Goal: Task Accomplishment & Management: Complete application form

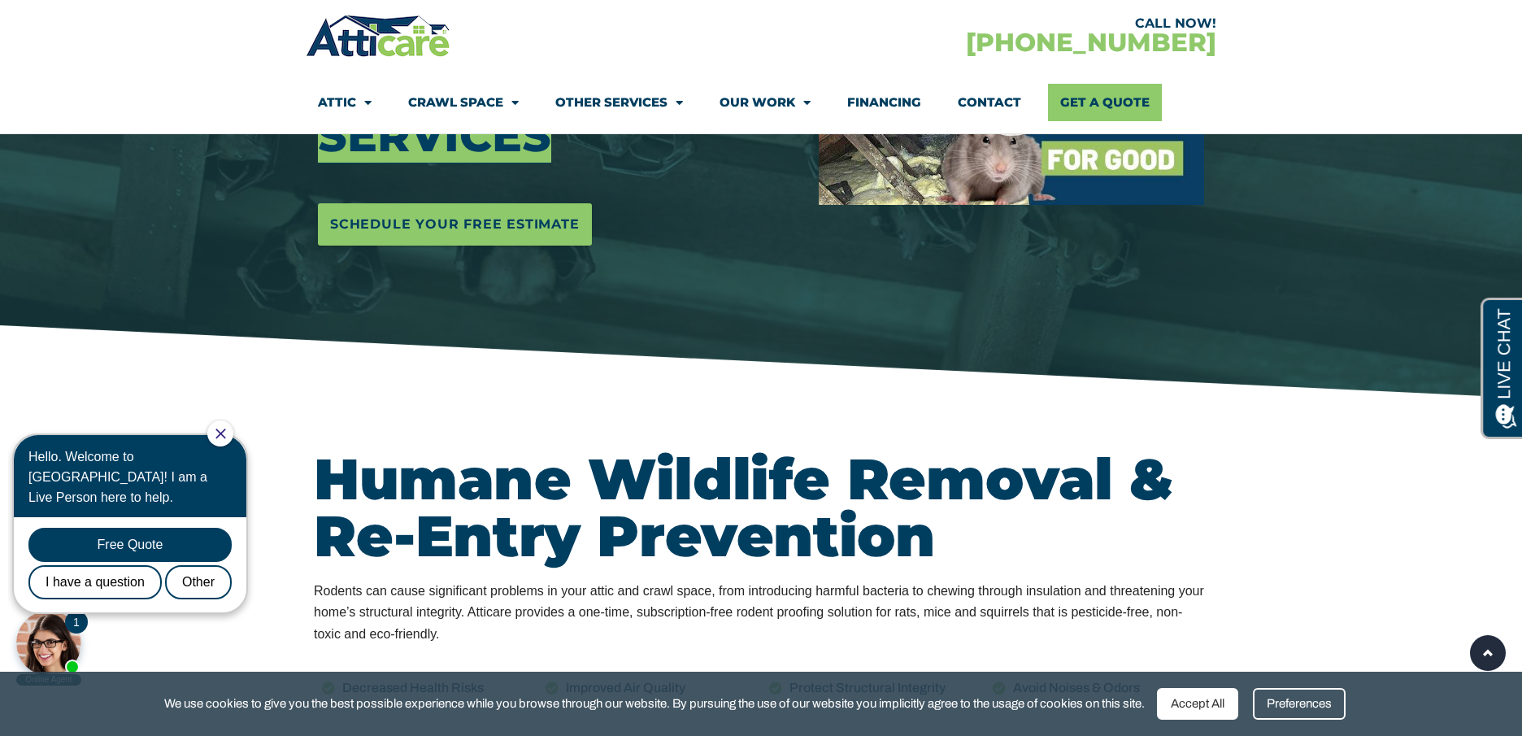
scroll to position [437, 0]
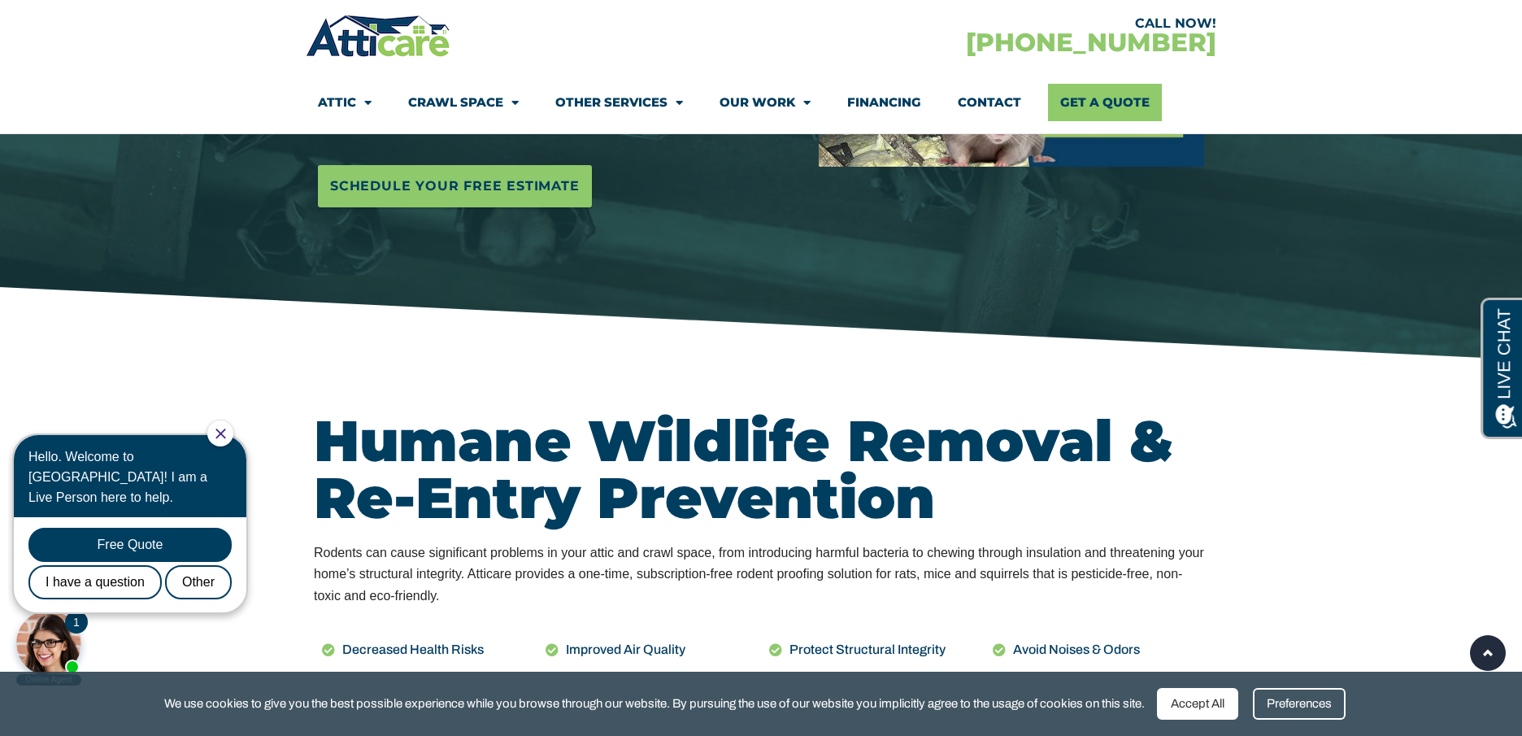
click at [225, 435] on icon "Close Chat" at bounding box center [220, 434] width 10 height 10
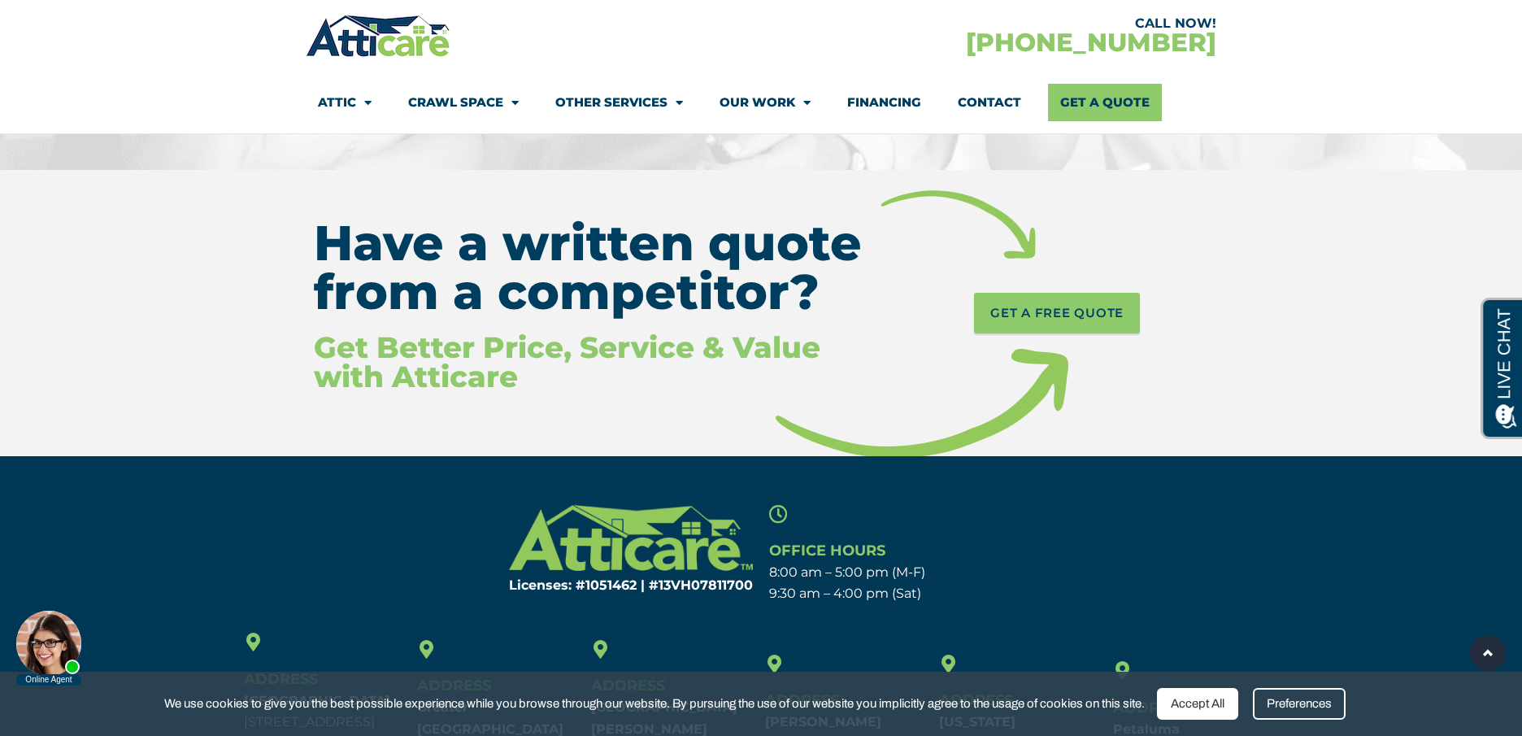
scroll to position [7894, 0]
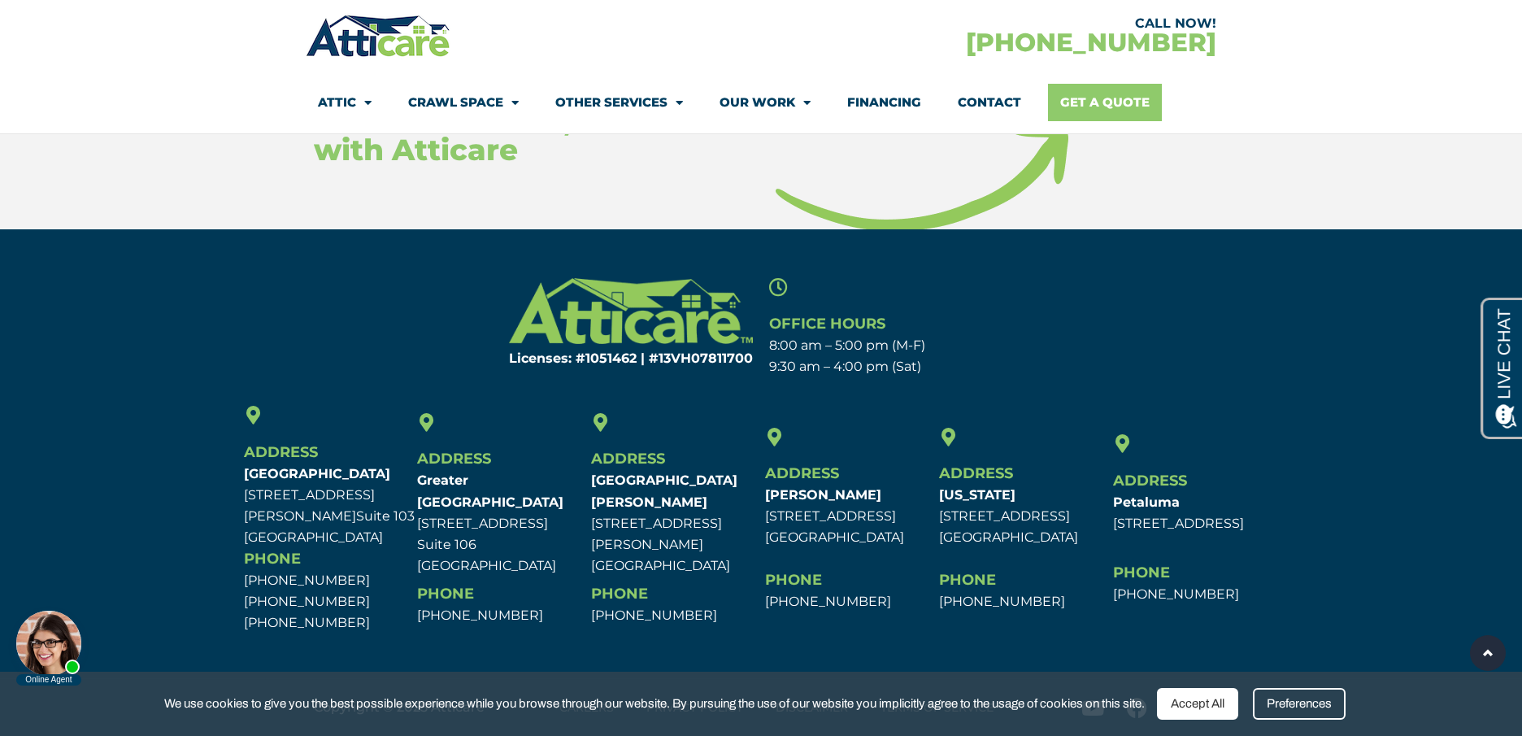
click at [1118, 107] on link "Get A Quote" at bounding box center [1105, 102] width 114 height 37
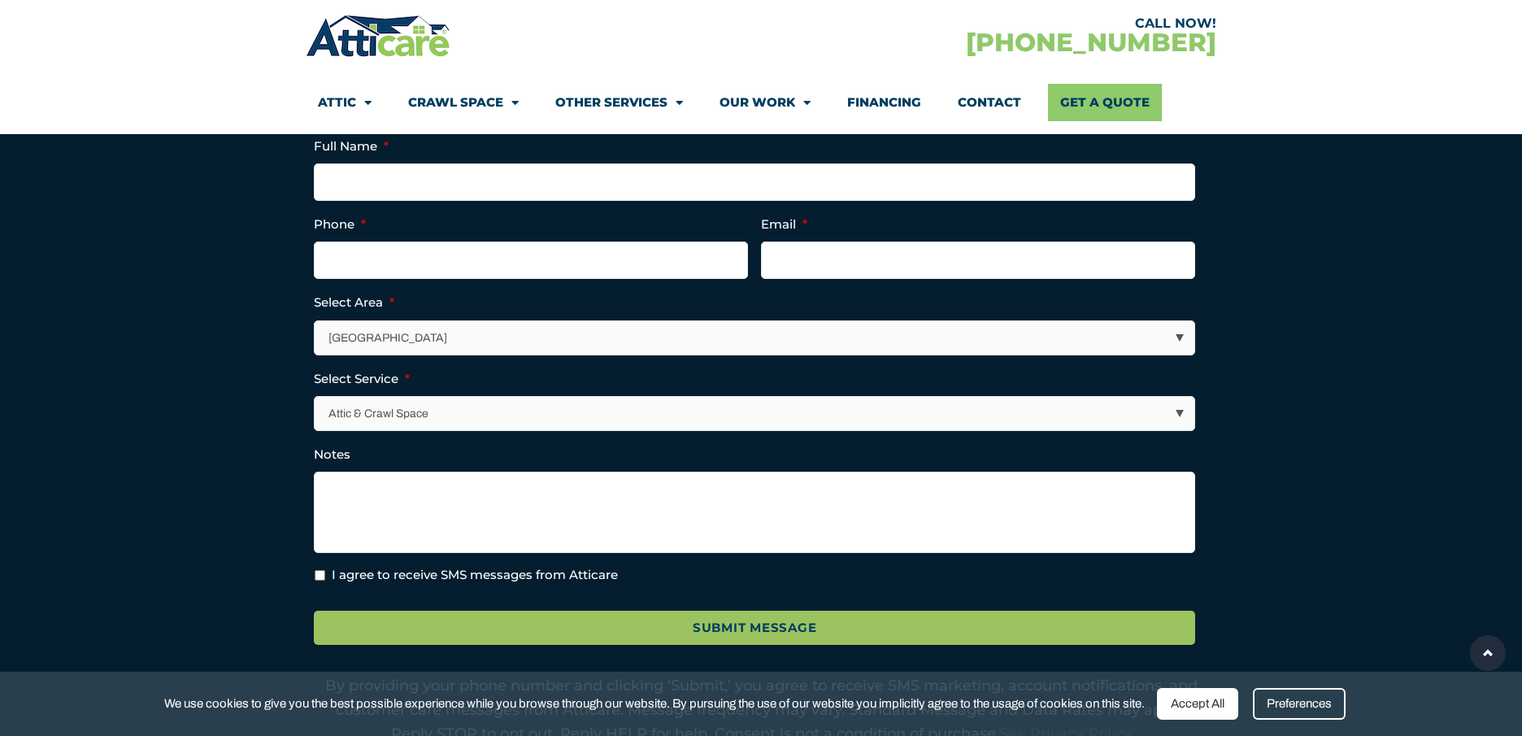
scroll to position [458, 0]
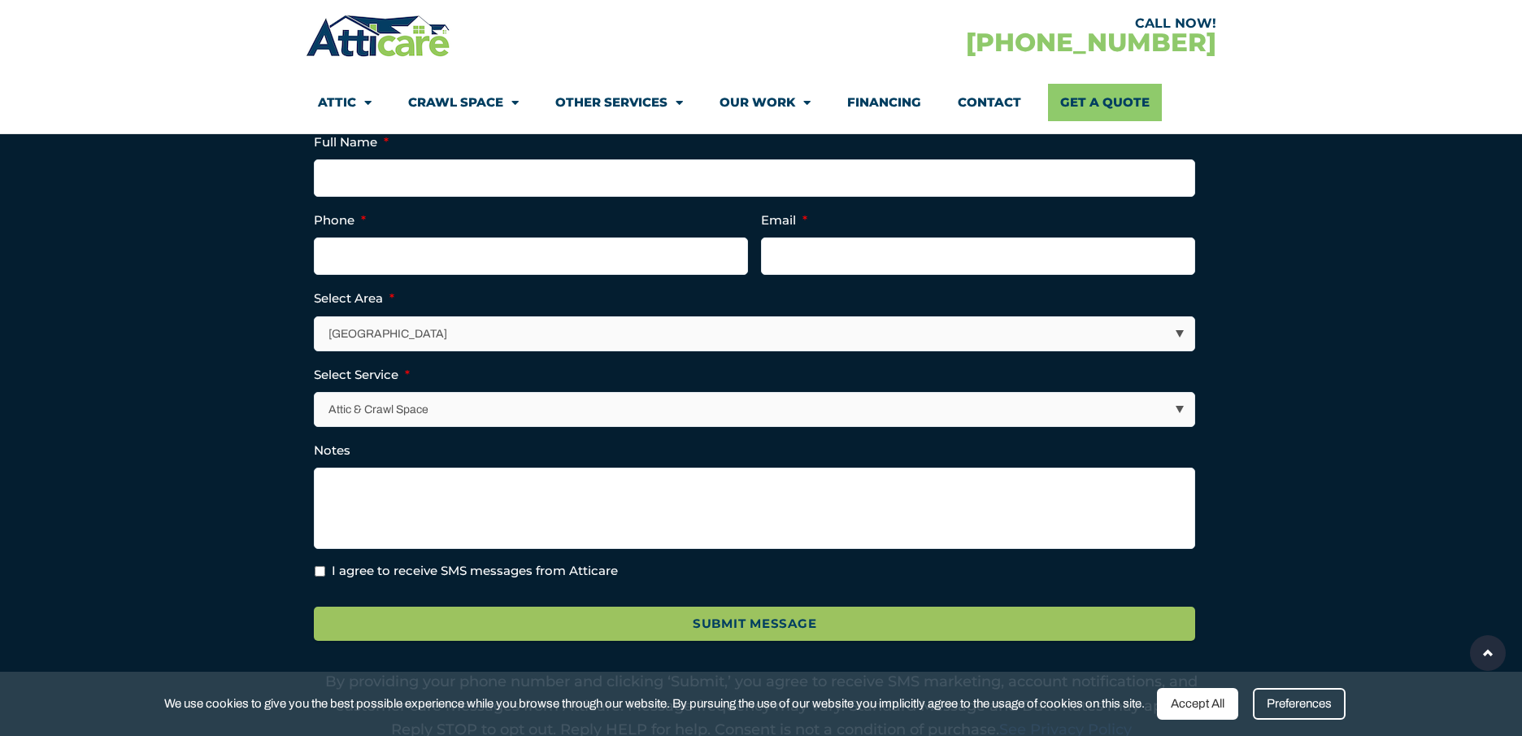
click at [1060, 330] on select "[GEOGRAPHIC_DATA] [GEOGRAPHIC_DATA] [US_STATE] / [US_STATE] Area Other Areas" at bounding box center [756, 333] width 880 height 33
select select "[GEOGRAPHIC_DATA]"
click at [316, 317] on select "[GEOGRAPHIC_DATA] [GEOGRAPHIC_DATA] [US_STATE] / [US_STATE] Area Other Areas" at bounding box center [756, 333] width 880 height 33
click at [1059, 409] on select "Attic & Crawl Space Insulation Roofing Solar Energy Other Services" at bounding box center [756, 409] width 880 height 33
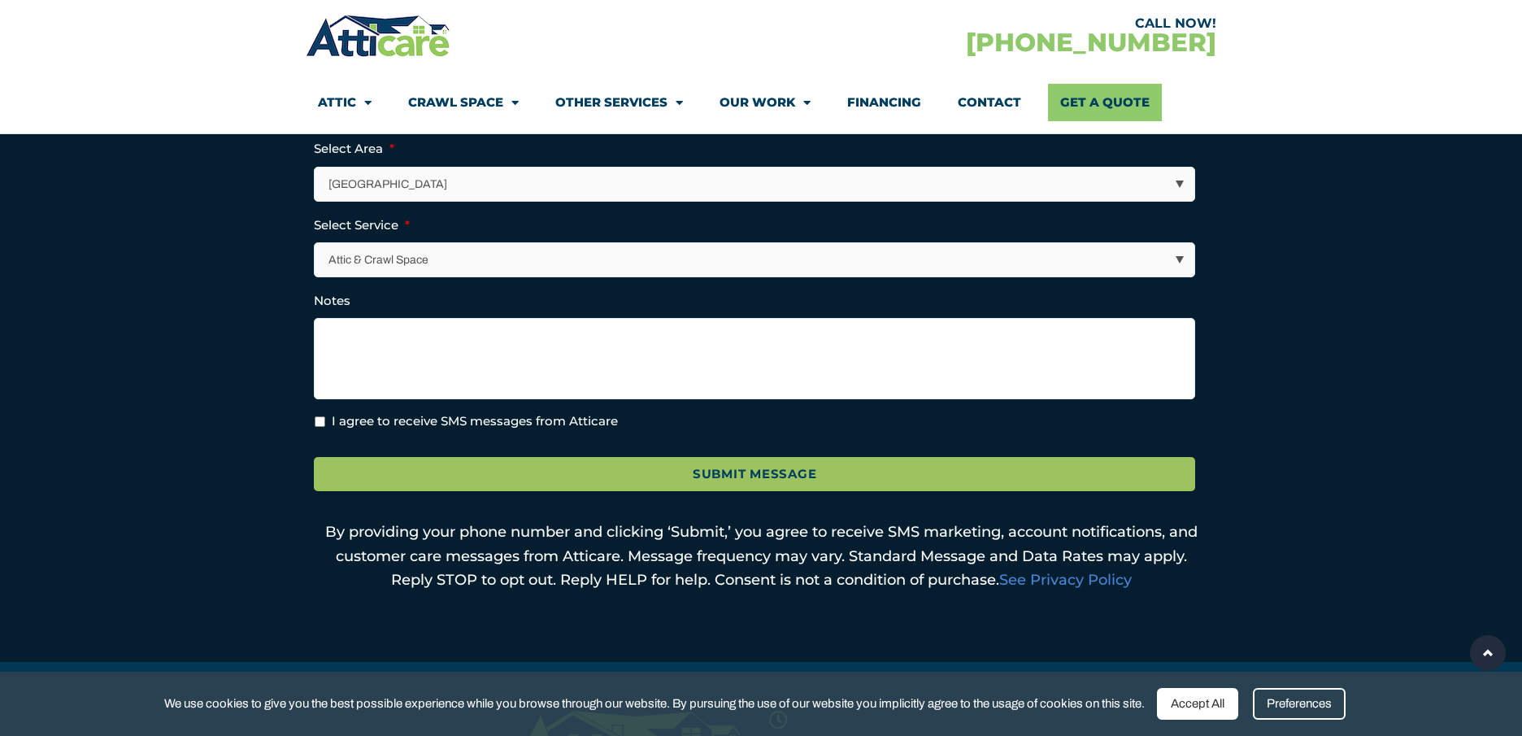
scroll to position [605, 0]
